Goal: Task Accomplishment & Management: Manage account settings

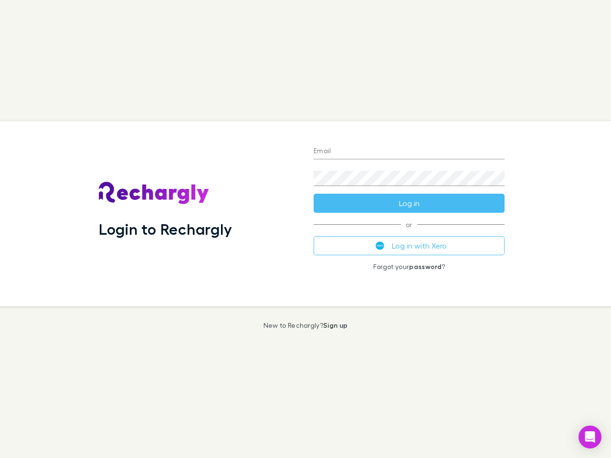
click at [305, 229] on div "Login to Rechargly" at bounding box center [198, 213] width 215 height 185
click at [409, 152] on input "Email" at bounding box center [408, 151] width 191 height 15
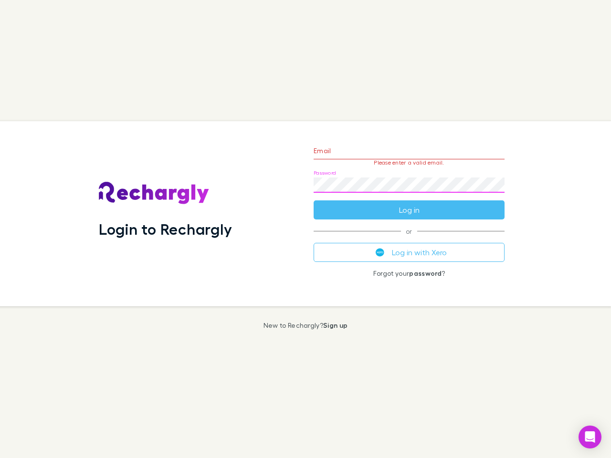
click at [409, 203] on form "Email Please enter a valid email. Password Log in" at bounding box center [408, 177] width 191 height 83
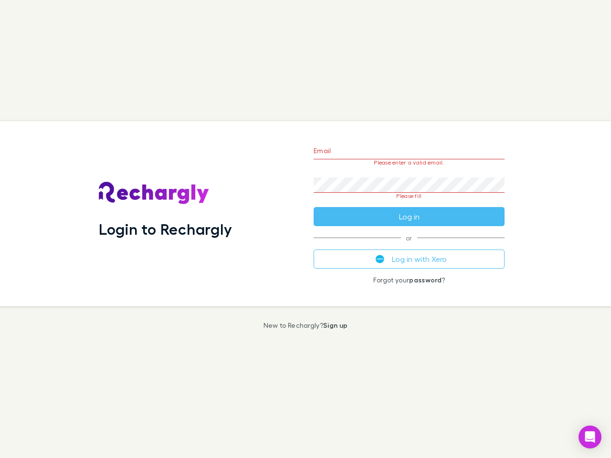
click at [409, 246] on div "Email Please enter a valid email. Password Please fill Log in or Log in with Xe…" at bounding box center [409, 213] width 206 height 185
click at [590, 437] on icon "Open Intercom Messenger" at bounding box center [590, 436] width 10 height 11
